Goal: Task Accomplishment & Management: Use online tool/utility

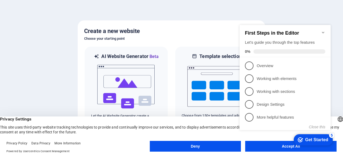
click at [267, 146] on div "checkmark Get Started 5 First Steps in the Editor Let's guide you through the t…" at bounding box center [285, 82] width 97 height 130
click at [273, 145] on div "checkmark Get Started 5 First Steps in the Editor Let's guide you through the t…" at bounding box center [285, 82] width 97 height 130
click at [220, 146] on button "Deny" at bounding box center [195, 146] width 91 height 11
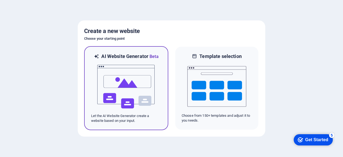
click at [131, 89] on img at bounding box center [126, 87] width 59 height 54
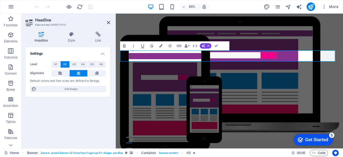
click at [313, 140] on div "Get Started" at bounding box center [316, 139] width 23 height 5
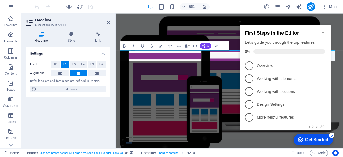
click at [281, 140] on div "checkmark Get Started 5 First Steps in the Editor Let's guide you through the t…" at bounding box center [285, 82] width 97 height 130
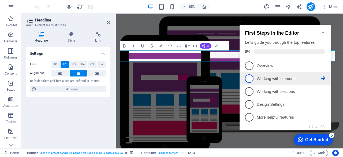
click at [329, 78] on li "2 Working with elements - incomplete" at bounding box center [284, 78] width 91 height 13
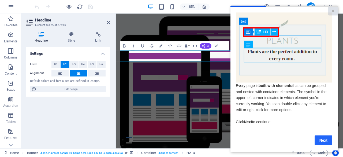
click at [324, 141] on link "Next" at bounding box center [323, 140] width 18 height 10
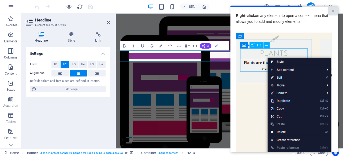
click at [224, 108] on figure at bounding box center [249, 92] width 267 height 159
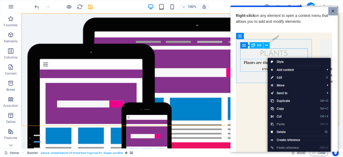
click at [331, 12] on link "×" at bounding box center [332, 11] width 9 height 8
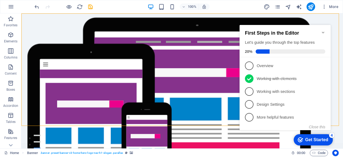
click at [323, 32] on icon "Minimize checklist" at bounding box center [323, 32] width 4 height 4
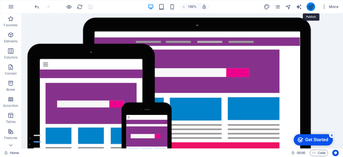
click at [0, 0] on icon "publish" at bounding box center [0, 0] width 0 height 0
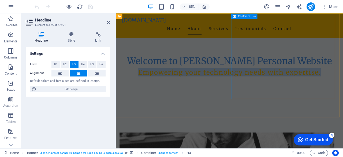
scroll to position [141, 0]
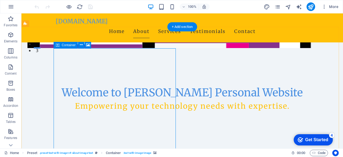
scroll to position [100, 0]
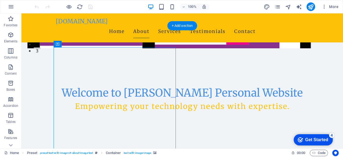
scroll to position [124, 0]
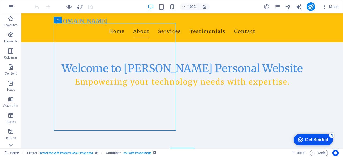
click at [11, 40] on p "Elements" at bounding box center [11, 41] width 14 height 4
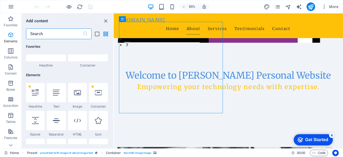
scroll to position [57, 0]
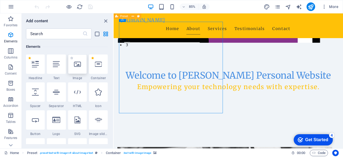
click at [79, 70] on div at bounding box center [77, 63] width 19 height 19
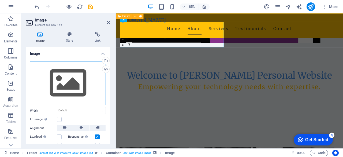
click at [70, 82] on div "Drag files here, click to choose files or select files from Files or our free s…" at bounding box center [68, 83] width 76 height 44
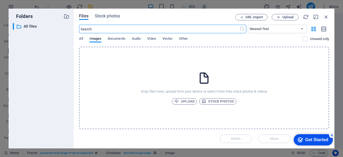
scroll to position [205, 0]
click at [207, 80] on icon at bounding box center [203, 77] width 13 height 13
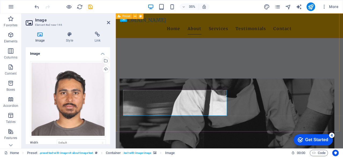
scroll to position [124, 0]
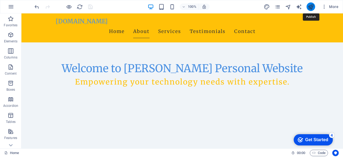
click at [0, 0] on icon "publish" at bounding box center [0, 0] width 0 height 0
